Goal: Task Accomplishment & Management: Complete application form

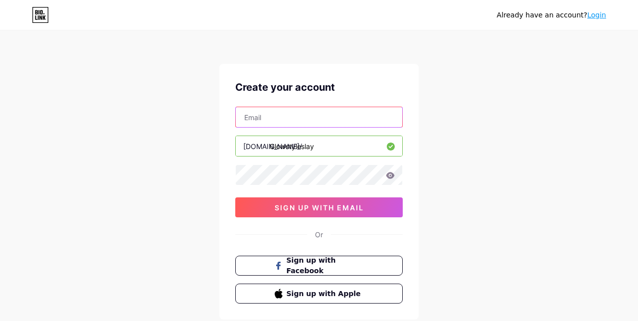
click at [317, 109] on input "text" at bounding box center [319, 117] width 166 height 20
type input "[EMAIL_ADDRESS][DOMAIN_NAME]"
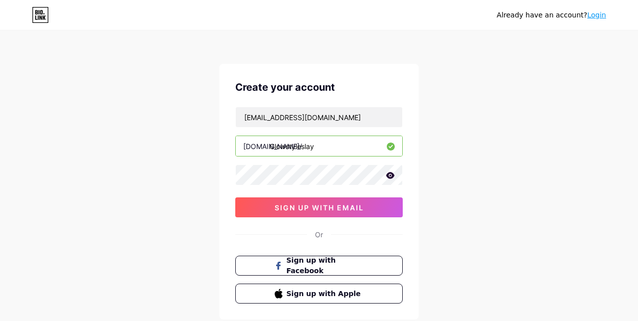
click at [394, 175] on icon at bounding box center [390, 175] width 8 height 6
click at [373, 205] on button "sign up with email" at bounding box center [318, 207] width 167 height 20
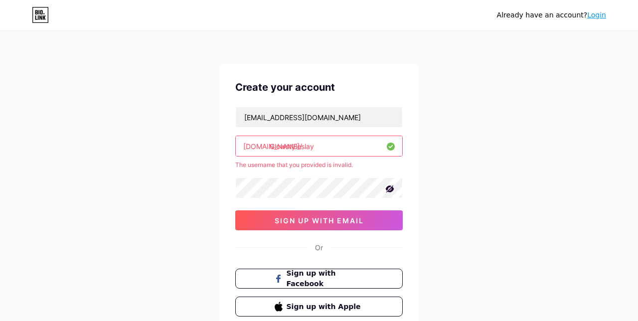
click at [274, 144] on input "Glowstyleslay" at bounding box center [319, 146] width 166 height 20
click at [336, 145] on input "glowstyleslay" at bounding box center [319, 146] width 166 height 20
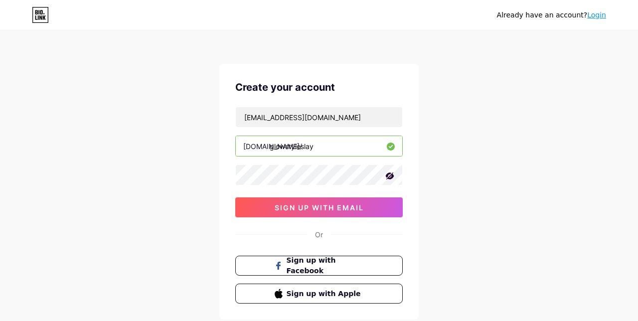
type input "glowstyleslay"
click at [369, 206] on button "sign up with email" at bounding box center [318, 207] width 167 height 20
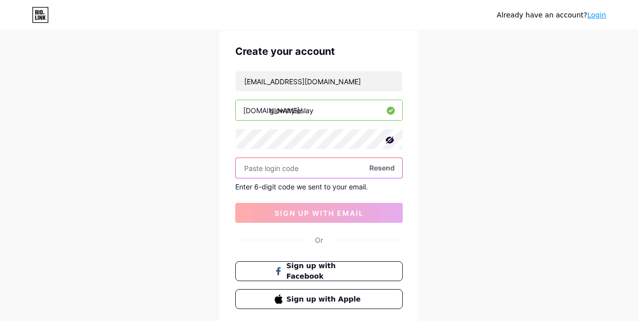
scroll to position [49, 0]
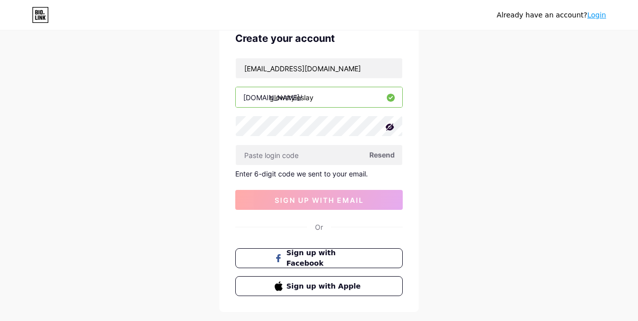
click at [384, 155] on span "Resend" at bounding box center [381, 154] width 25 height 10
click at [385, 153] on span "Resend" at bounding box center [381, 154] width 25 height 10
click at [352, 196] on span "sign up with email" at bounding box center [319, 200] width 89 height 8
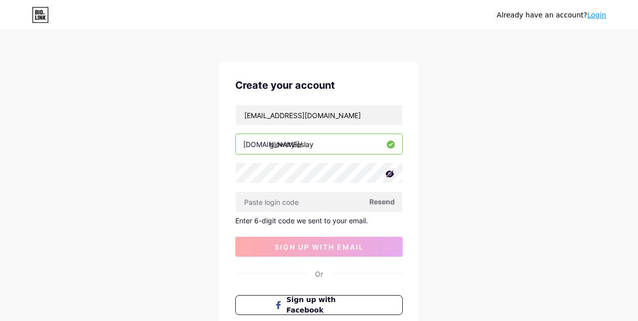
scroll to position [0, 0]
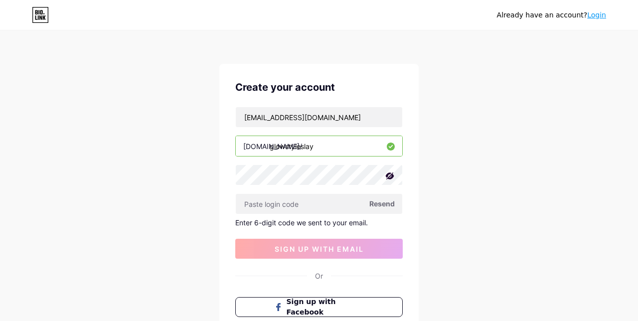
click at [384, 200] on span "Resend" at bounding box center [381, 203] width 25 height 10
click at [385, 201] on span "Resend" at bounding box center [381, 203] width 25 height 10
click at [384, 204] on span "Resend" at bounding box center [381, 203] width 25 height 10
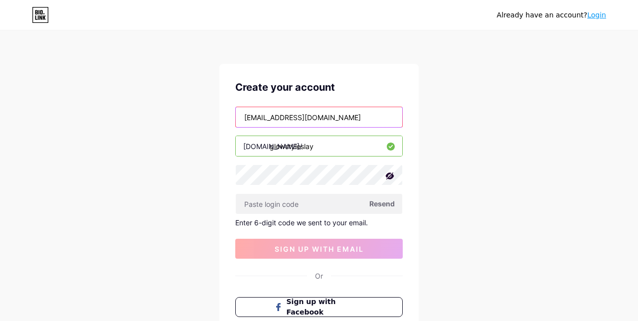
click at [354, 118] on input "[EMAIL_ADDRESS][DOMAIN_NAME]" at bounding box center [319, 117] width 166 height 20
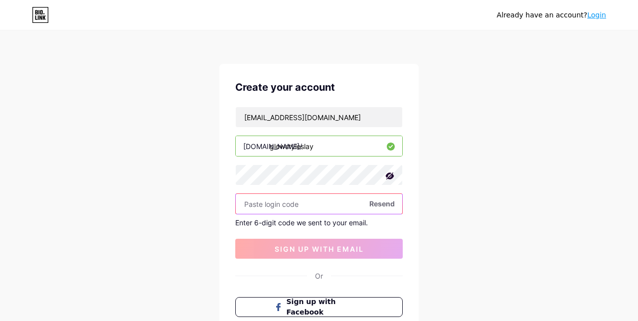
click at [337, 205] on input "text" at bounding box center [319, 204] width 166 height 20
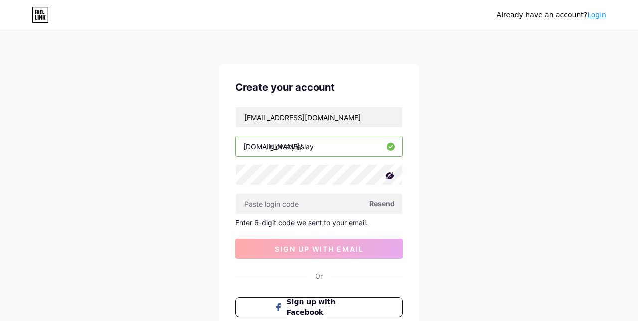
click at [384, 205] on span "Resend" at bounding box center [381, 203] width 25 height 10
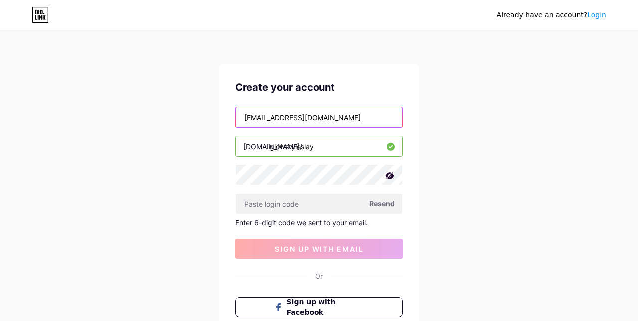
click at [362, 119] on input "[EMAIL_ADDRESS][DOMAIN_NAME]" at bounding box center [319, 117] width 166 height 20
type input "s"
type input "[EMAIL_ADDRESS][DOMAIN_NAME]"
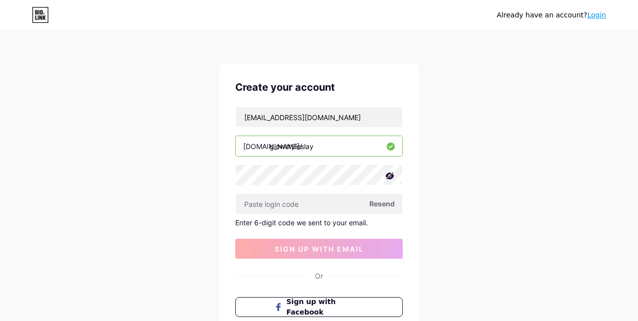
click at [388, 201] on span "Resend" at bounding box center [381, 203] width 25 height 10
click at [387, 204] on span "Resend" at bounding box center [381, 203] width 25 height 10
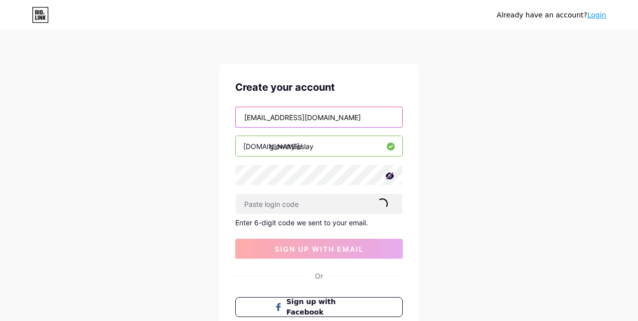
click at [374, 119] on input "[EMAIL_ADDRESS][DOMAIN_NAME]" at bounding box center [319, 117] width 166 height 20
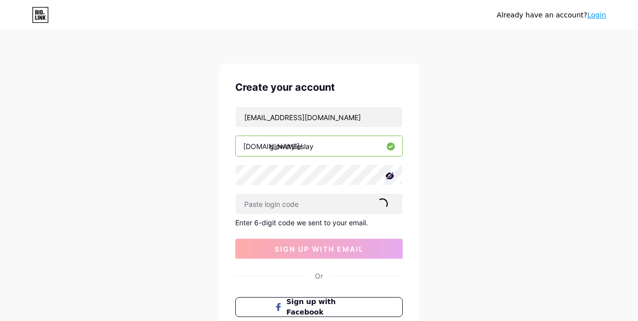
click at [368, 147] on input "glowstyleslay" at bounding box center [319, 146] width 166 height 20
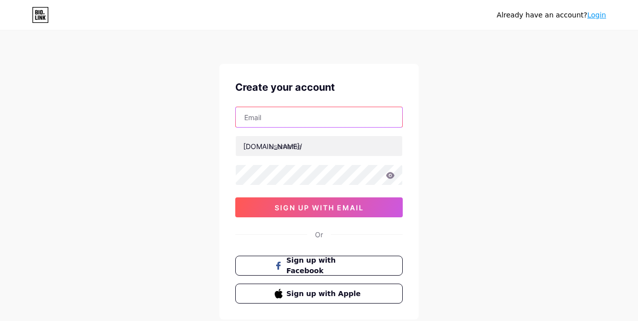
click at [375, 119] on input "text" at bounding box center [319, 117] width 166 height 20
type input "[EMAIL_ADDRESS][DOMAIN_NAME]"
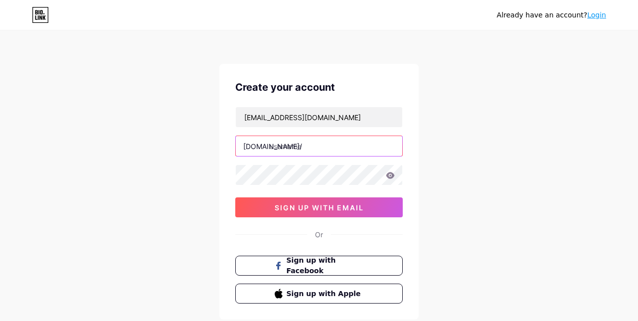
click at [371, 146] on input "text" at bounding box center [319, 146] width 166 height 20
type input "glowstyleslay"
click at [368, 203] on button "sign up with email" at bounding box center [318, 207] width 167 height 20
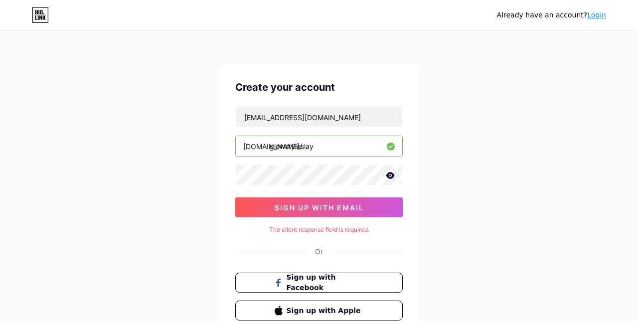
click at [372, 211] on button "sign up with email" at bounding box center [318, 207] width 167 height 20
click at [366, 205] on button "sign up with email" at bounding box center [318, 207] width 167 height 20
click at [384, 211] on button "sign up with email" at bounding box center [318, 207] width 167 height 20
click at [384, 210] on button "sign up with email" at bounding box center [318, 207] width 167 height 20
click at [384, 213] on button "sign up with email" at bounding box center [318, 207] width 167 height 20
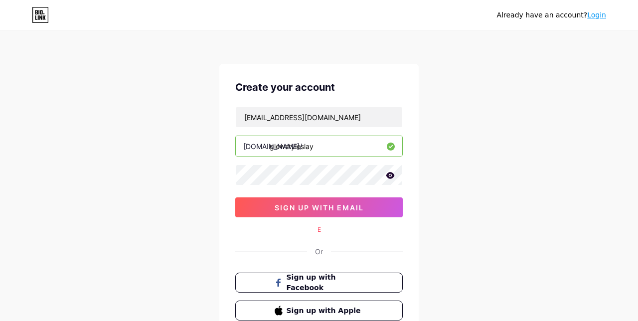
click at [381, 206] on button "sign up with email" at bounding box center [318, 207] width 167 height 20
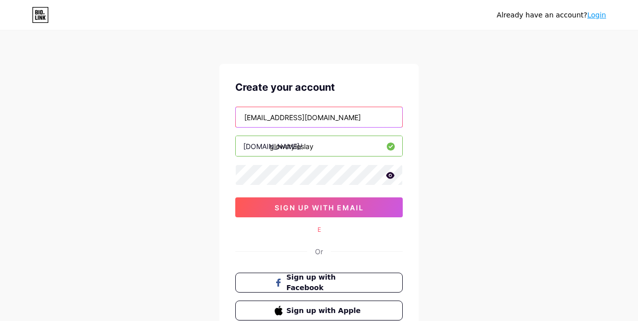
click at [382, 117] on input "[EMAIL_ADDRESS][DOMAIN_NAME]" at bounding box center [319, 117] width 166 height 20
type input "c"
type input "chandnii0709@gmail.com"
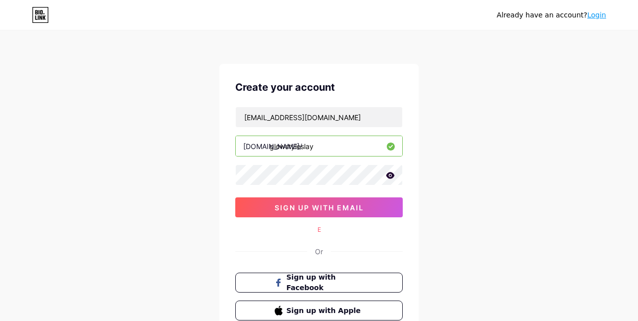
click at [365, 207] on button "sign up with email" at bounding box center [318, 207] width 167 height 20
click at [384, 203] on button "sign up with email" at bounding box center [318, 207] width 167 height 20
click at [389, 172] on icon at bounding box center [390, 175] width 8 height 6
click at [382, 202] on button "sign up with email" at bounding box center [318, 207] width 167 height 20
click at [378, 197] on button "sign up with email" at bounding box center [318, 207] width 167 height 20
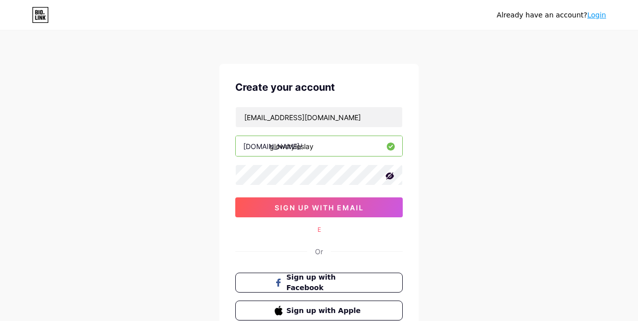
click at [373, 202] on button "sign up with email" at bounding box center [318, 207] width 167 height 20
click at [378, 200] on button "sign up with email" at bounding box center [318, 207] width 167 height 20
click at [381, 203] on button "sign up with email" at bounding box center [318, 207] width 167 height 20
click at [378, 206] on button "sign up with email" at bounding box center [318, 207] width 167 height 20
click at [376, 212] on button "sign up with email" at bounding box center [318, 207] width 167 height 20
